Goal: Information Seeking & Learning: Check status

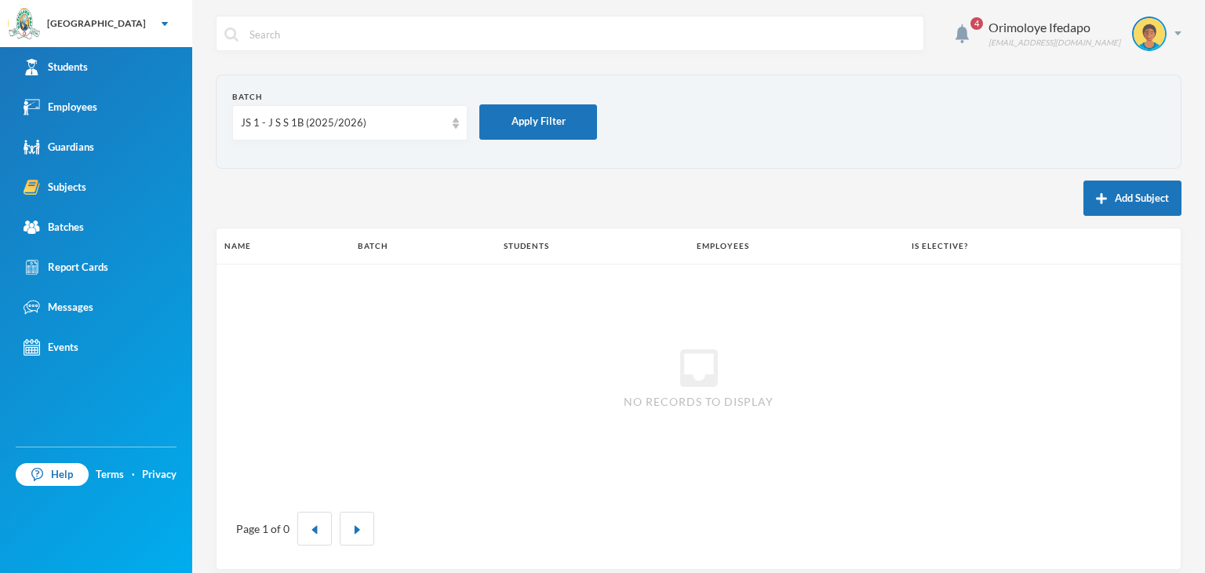
click at [63, 67] on div "Students" at bounding box center [56, 67] width 64 height 16
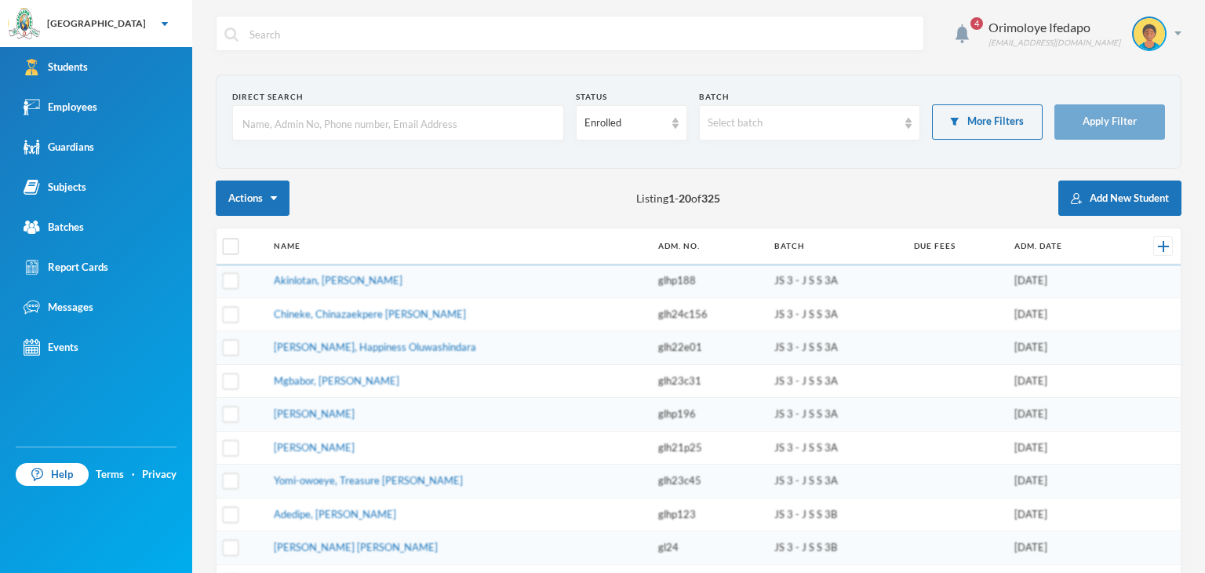
click at [310, 114] on input "text" at bounding box center [398, 123] width 315 height 35
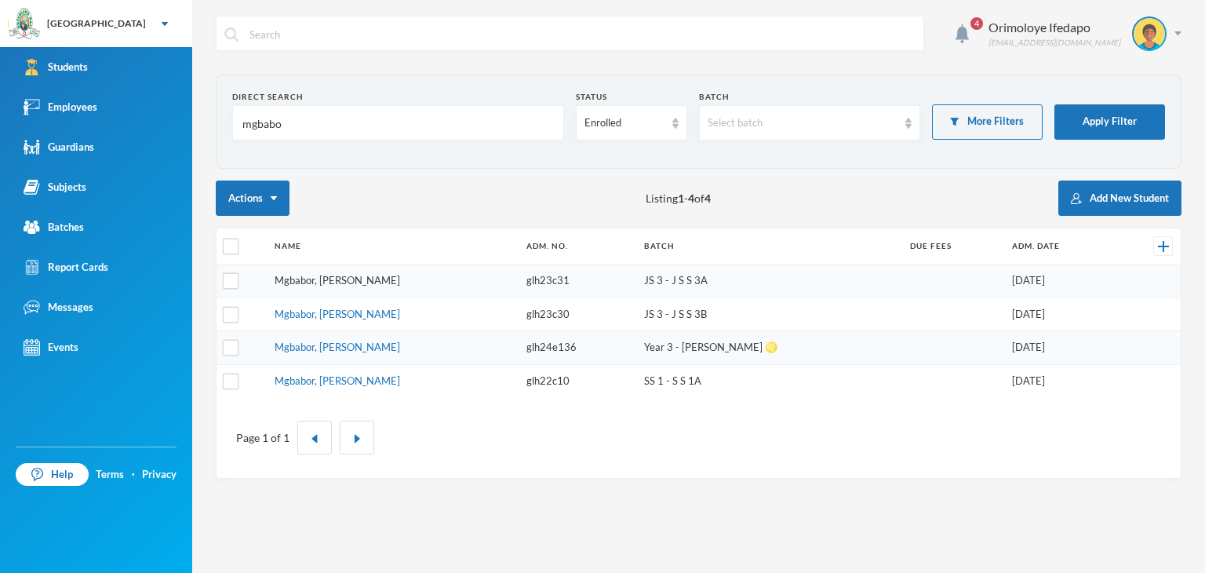
type input "mgbabo"
click at [364, 284] on link "Mgbabor, [PERSON_NAME]" at bounding box center [338, 280] width 126 height 13
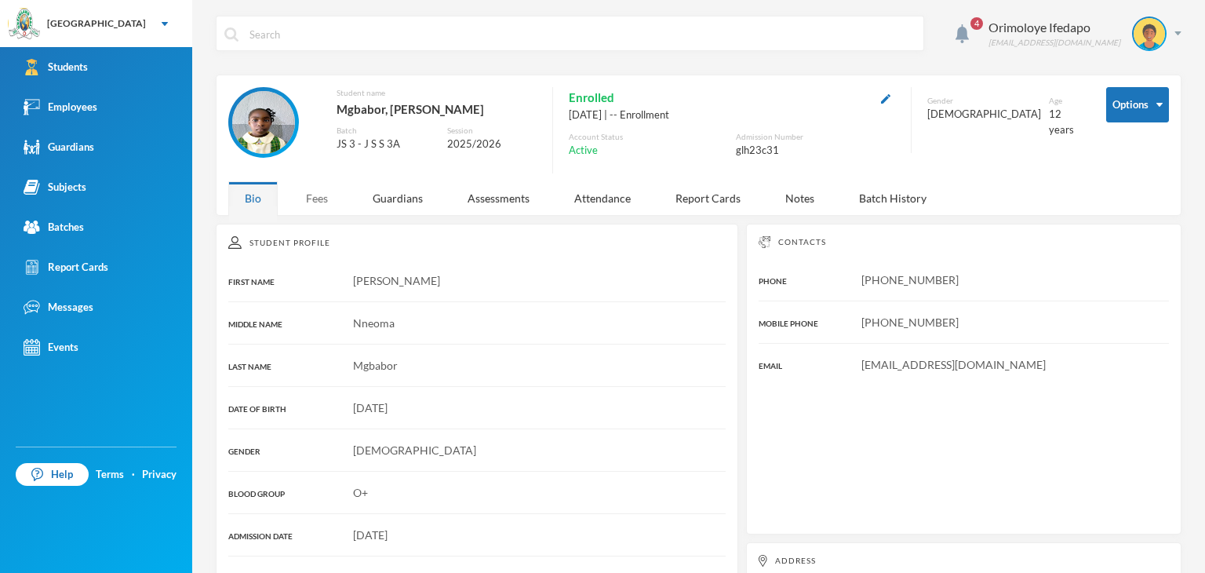
click at [316, 196] on div "Fees" at bounding box center [317, 198] width 55 height 34
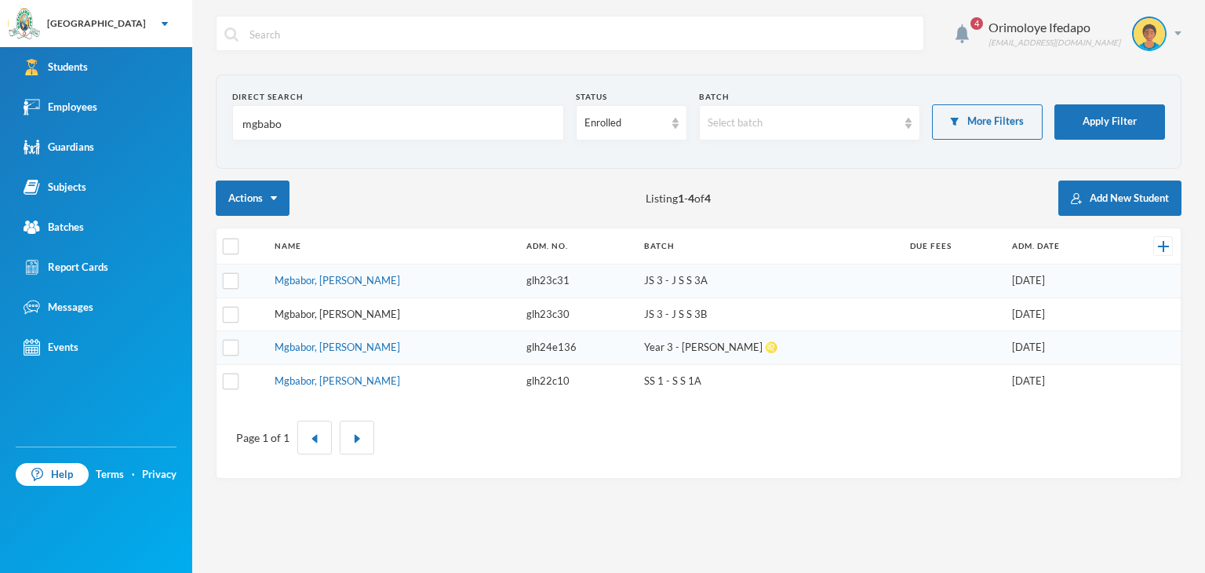
click at [335, 315] on link "Mgbabor, [PERSON_NAME]" at bounding box center [338, 314] width 126 height 13
click at [352, 383] on link "Mgbabor, [PERSON_NAME]" at bounding box center [338, 380] width 126 height 13
click at [347, 345] on link "Mgbabor, [PERSON_NAME]" at bounding box center [338, 347] width 126 height 13
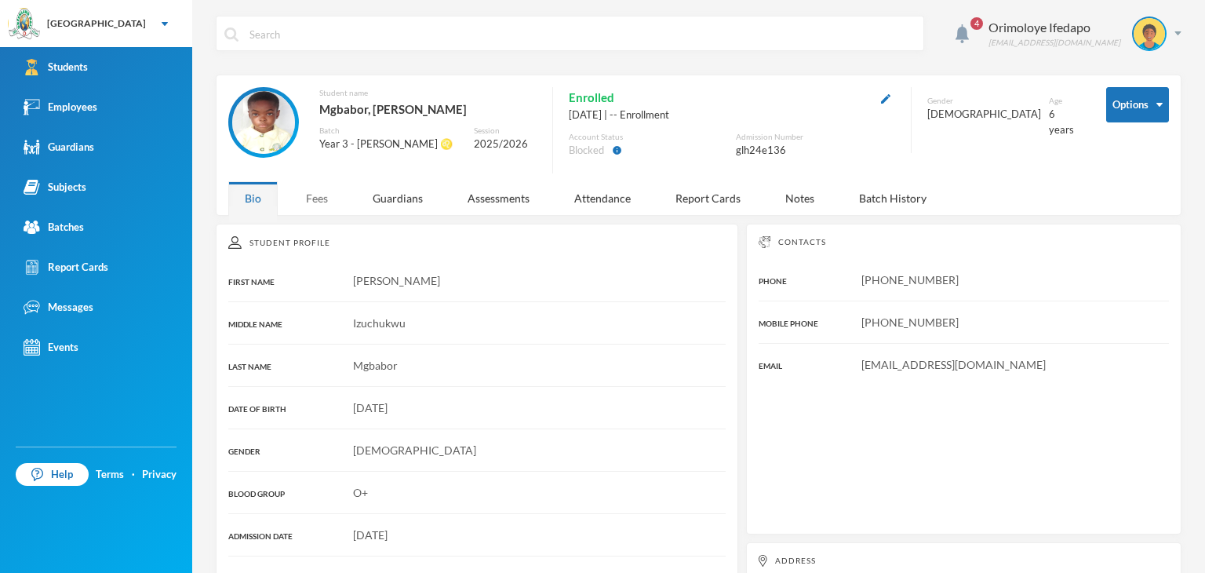
click at [303, 200] on div "Fees" at bounding box center [317, 198] width 55 height 34
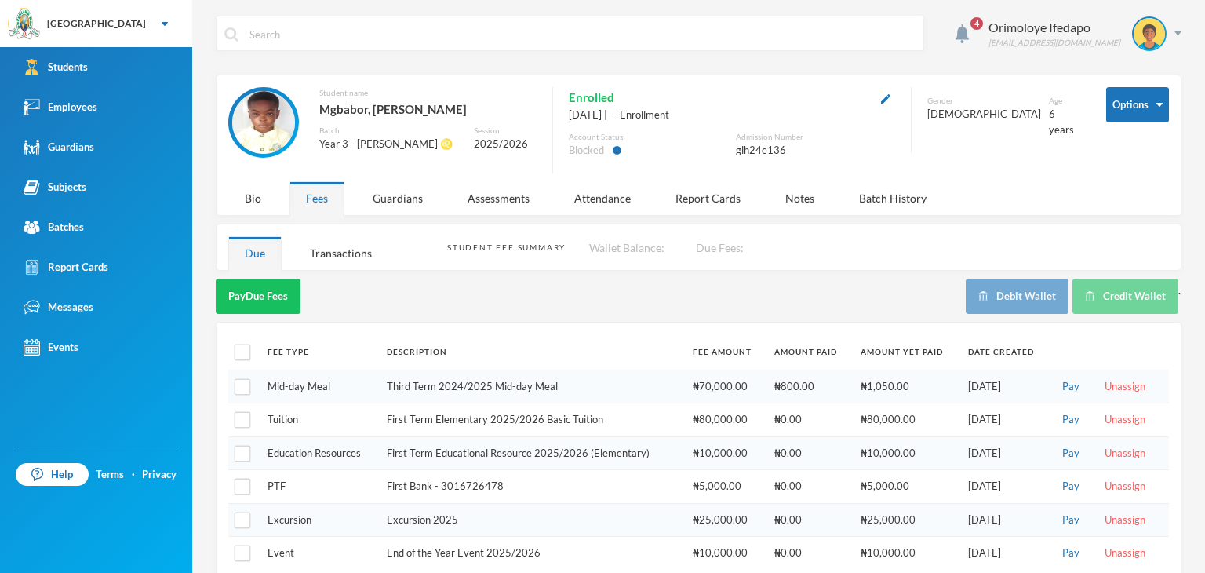
scroll to position [22, 0]
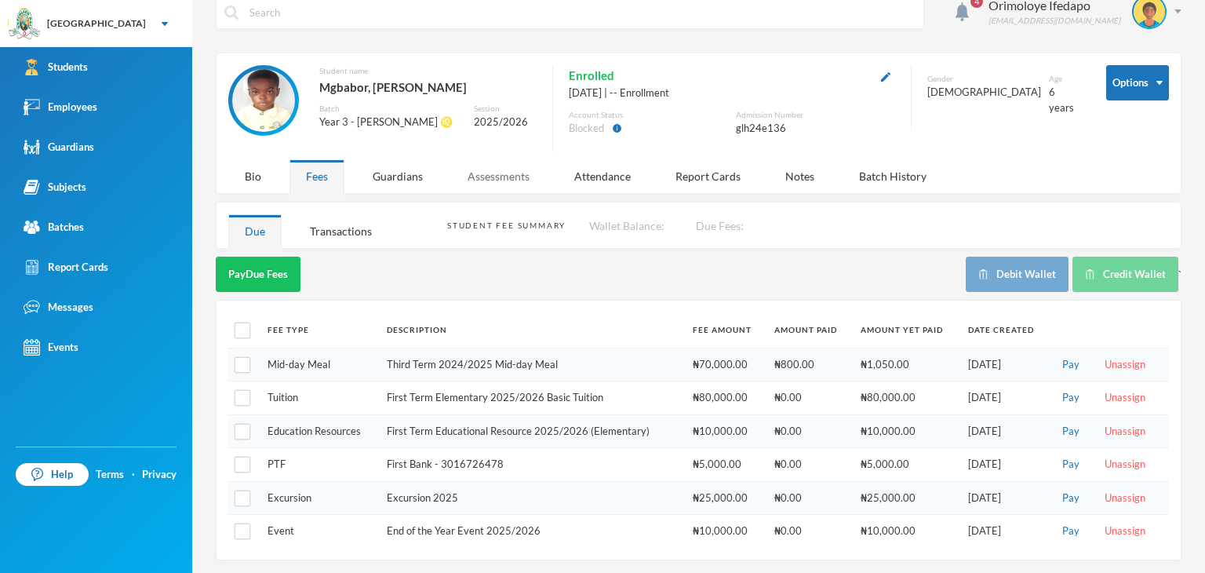
click at [505, 177] on div "Assessments" at bounding box center [498, 176] width 95 height 34
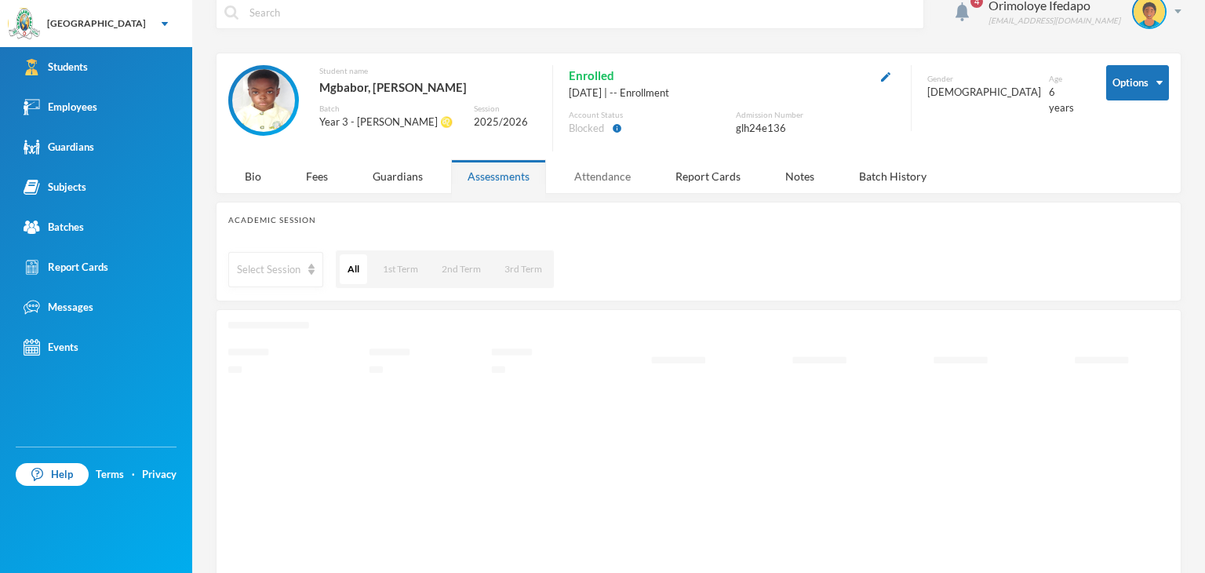
click at [610, 166] on div "Attendance" at bounding box center [602, 176] width 89 height 34
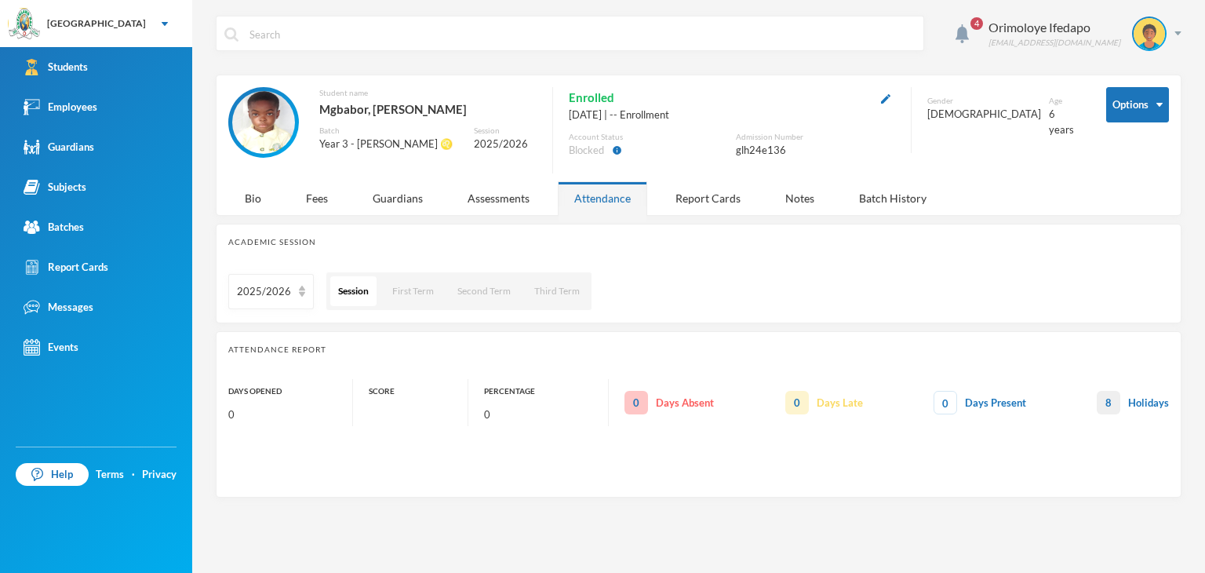
scroll to position [0, 0]
click at [404, 206] on div "Guardians" at bounding box center [397, 198] width 83 height 34
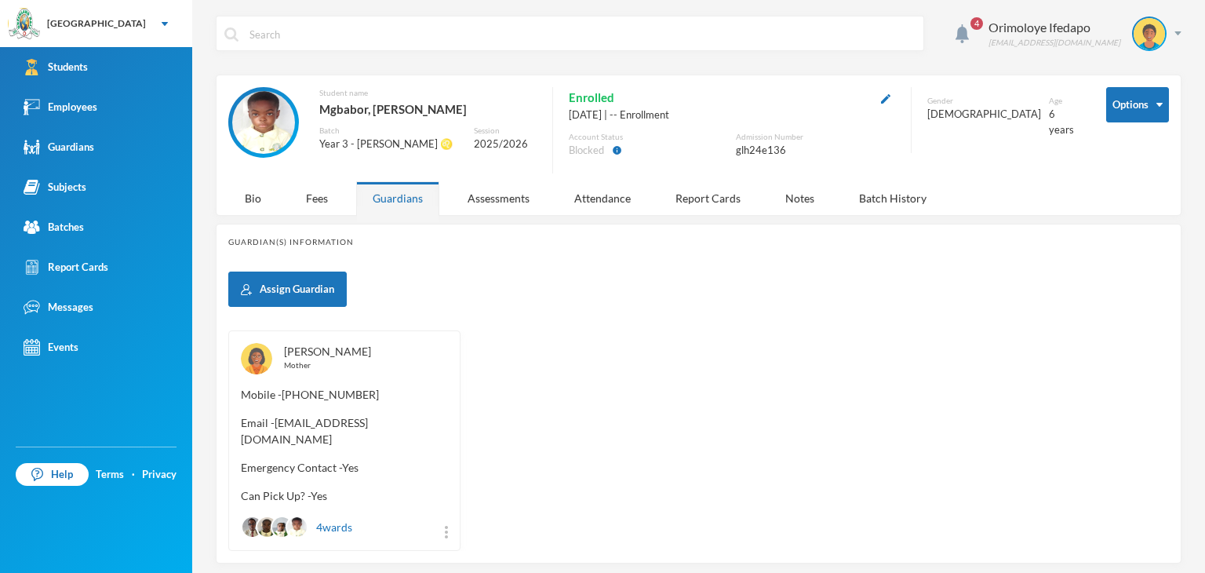
click at [325, 354] on link "[PERSON_NAME]" at bounding box center [327, 351] width 87 height 13
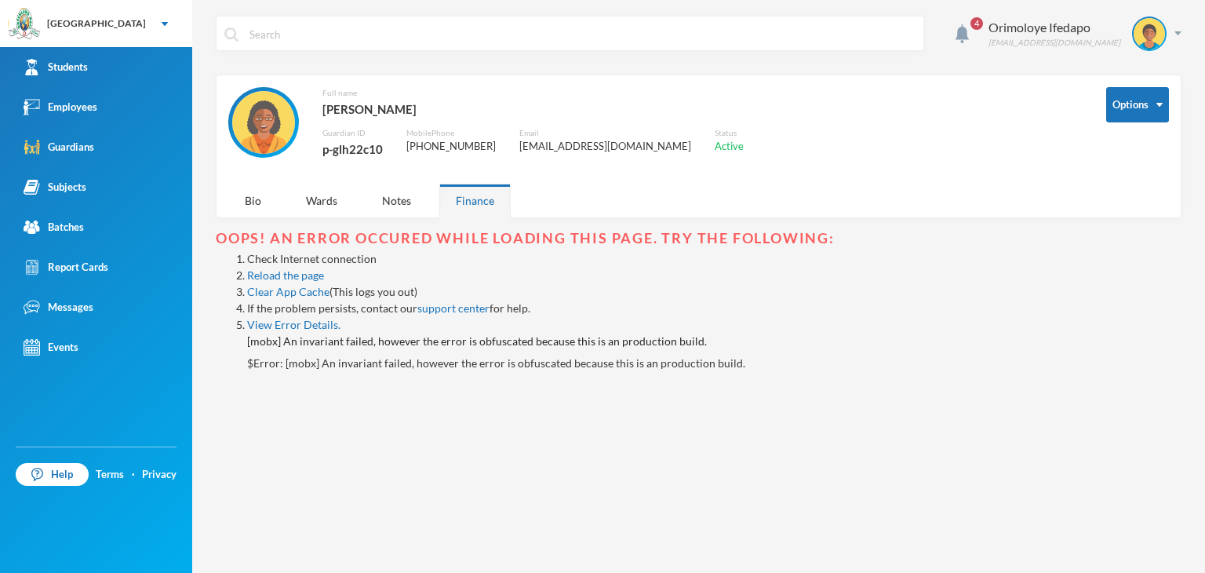
click at [349, 151] on div "p-glh22c10" at bounding box center [353, 149] width 60 height 20
click at [350, 151] on div "p-glh22c10" at bounding box center [353, 149] width 60 height 20
copy div "p-glh22c10"
click at [1179, 31] on img at bounding box center [1178, 33] width 7 height 4
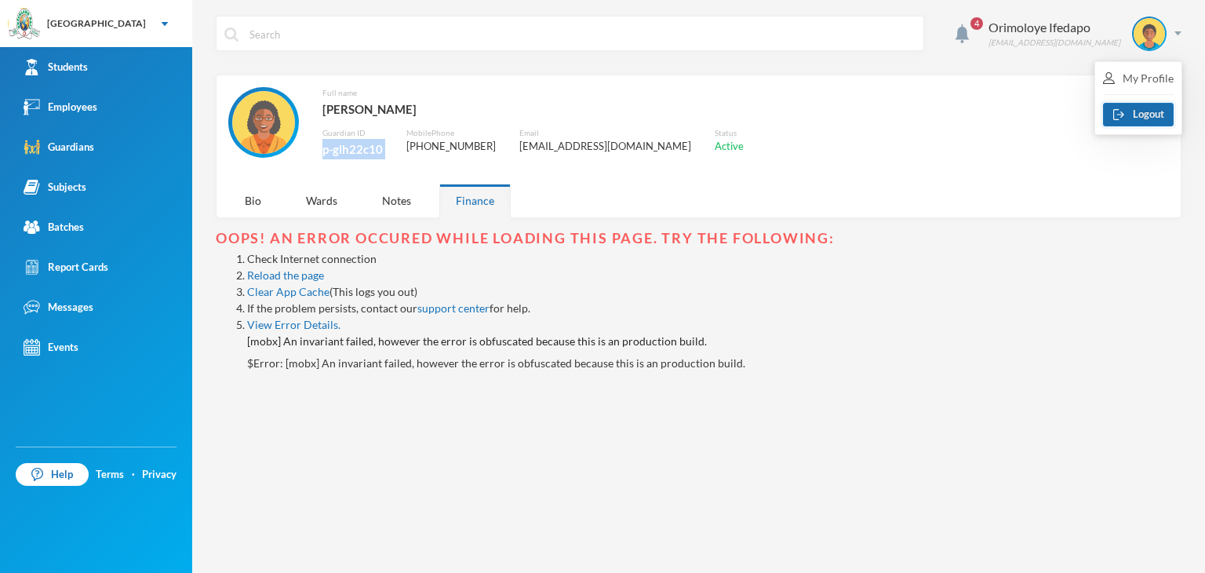
click at [1133, 106] on button "Logout" at bounding box center [1138, 115] width 71 height 24
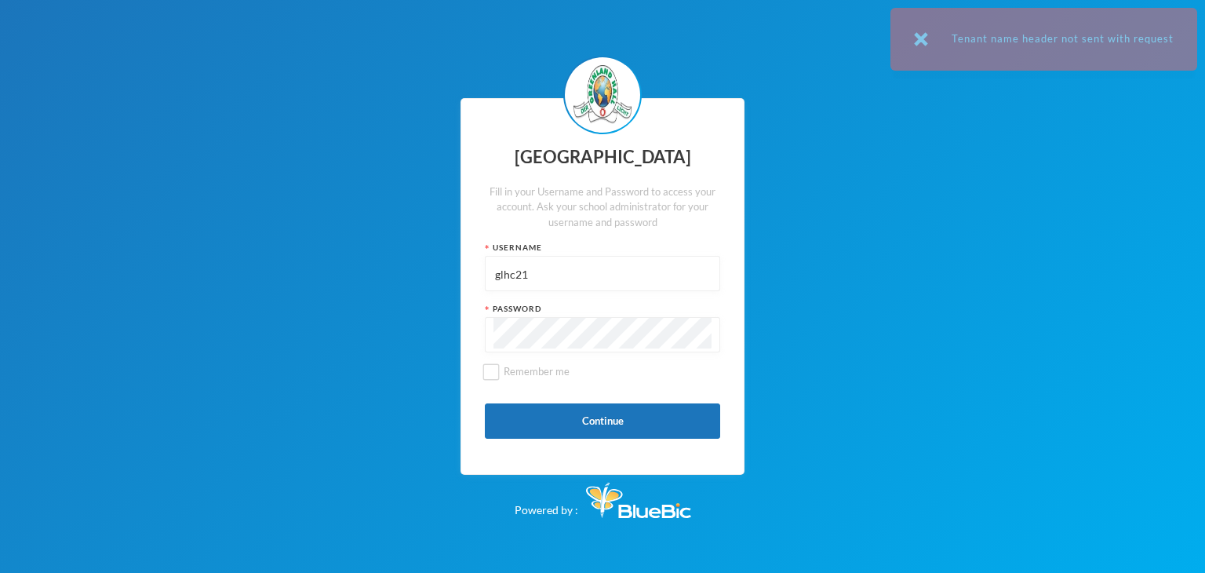
click at [562, 275] on input "glhc21" at bounding box center [603, 274] width 218 height 35
click at [562, 274] on input "glhc21" at bounding box center [603, 274] width 218 height 35
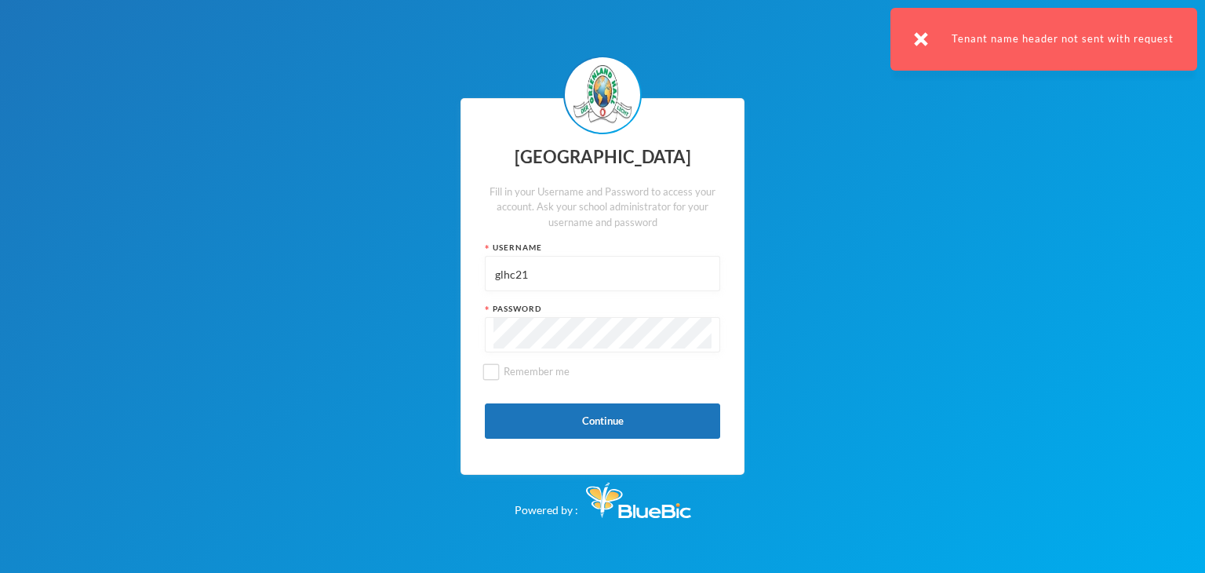
paste input "p-glh22c10"
type input "p-glh22c10"
click at [532, 414] on button "Continue" at bounding box center [602, 420] width 235 height 35
click at [983, 35] on img at bounding box center [985, 39] width 14 height 14
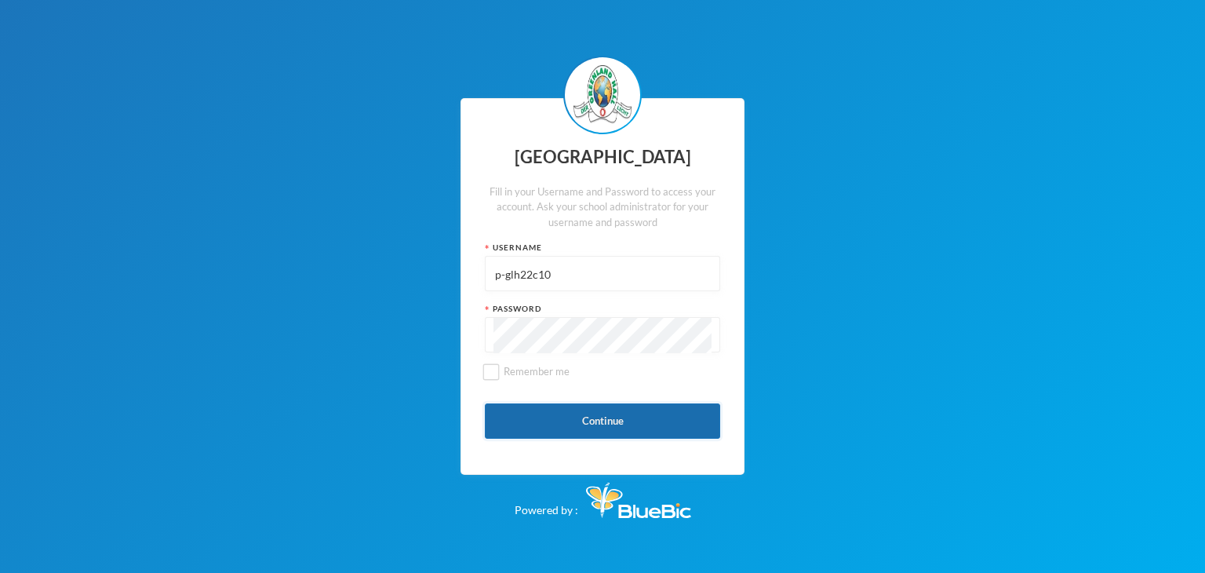
click at [534, 417] on button "Continue" at bounding box center [602, 420] width 235 height 35
drag, startPoint x: 431, startPoint y: 279, endPoint x: 412, endPoint y: 279, distance: 18.8
click at [412, 279] on div "Greenland Hall Fill in your Username and Password to access your account. Ask y…" at bounding box center [602, 286] width 1205 height 573
type input "glhc21"
click at [584, 415] on button "Continue" at bounding box center [602, 420] width 235 height 35
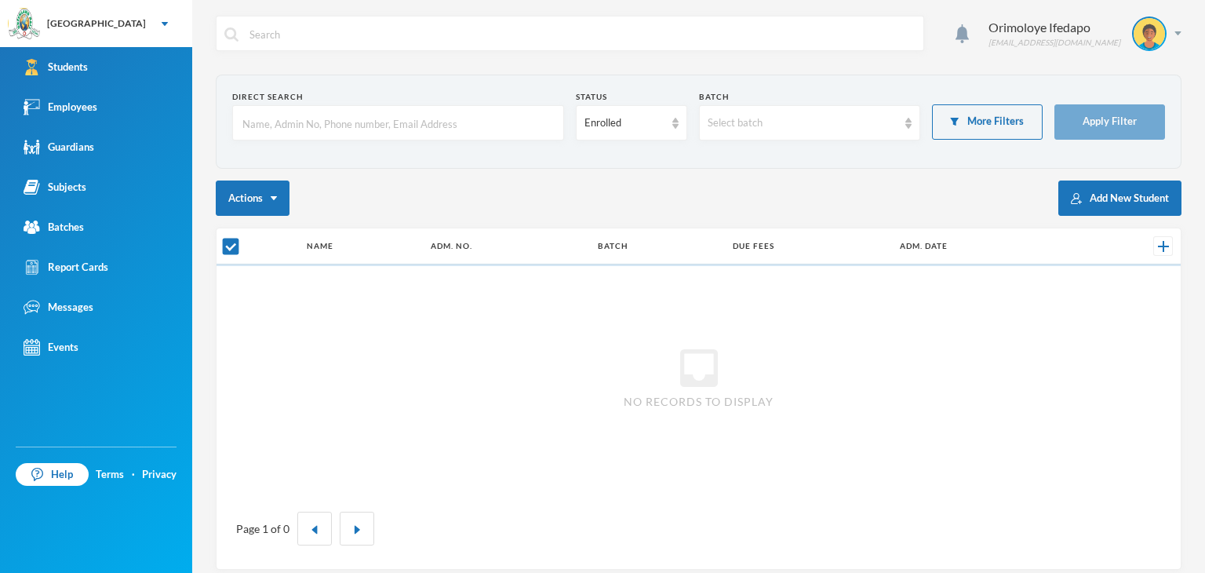
checkbox input "false"
